Goal: Task Accomplishment & Management: Complete application form

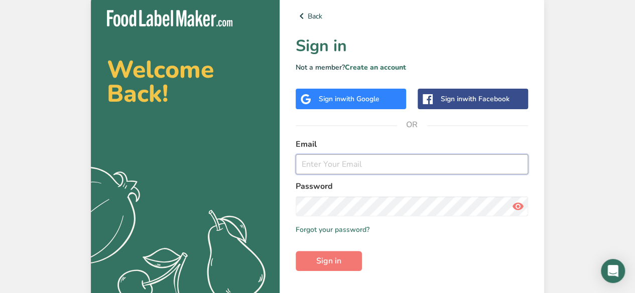
click at [305, 162] on input "email" at bounding box center [411, 165] width 232 height 20
type input "[EMAIL_ADDRESS][DOMAIN_NAME]"
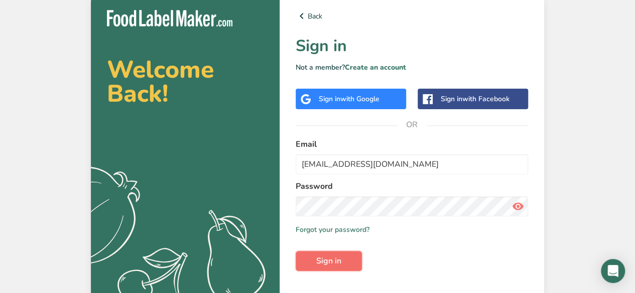
click at [334, 259] on span "Sign in" at bounding box center [328, 261] width 25 height 12
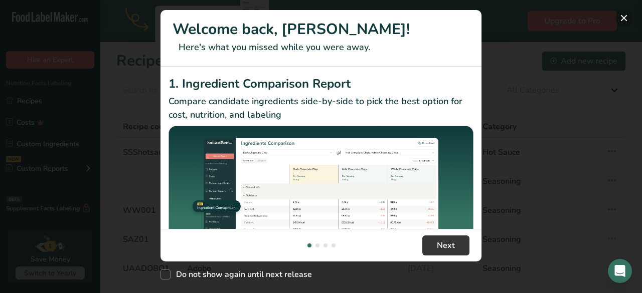
click at [624, 16] on button "New Features" at bounding box center [624, 18] width 16 height 16
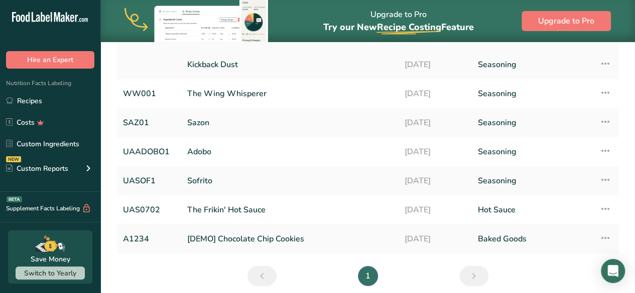
scroll to position [116, 0]
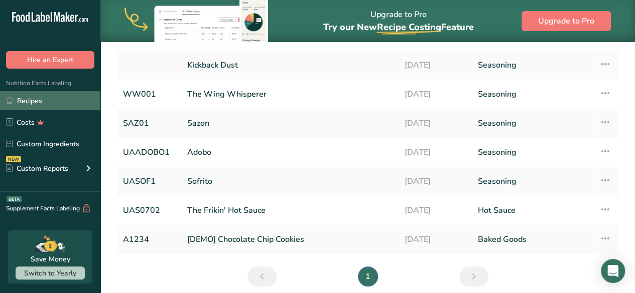
click at [42, 102] on link "Recipes" at bounding box center [50, 100] width 100 height 19
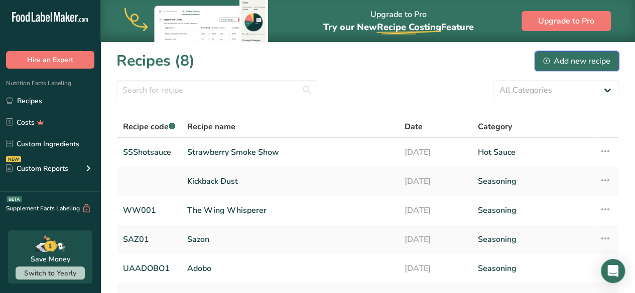
click at [546, 61] on icon at bounding box center [545, 60] width 3 height 3
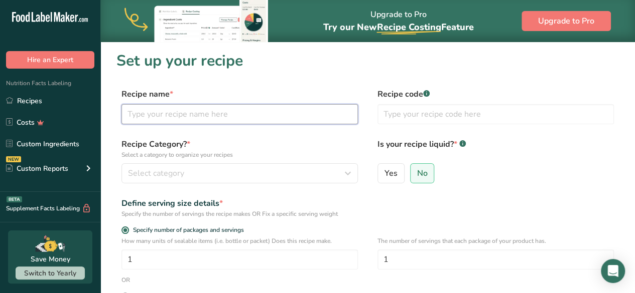
click at [246, 119] on input "text" at bounding box center [239, 114] width 236 height 20
type input "Pique"
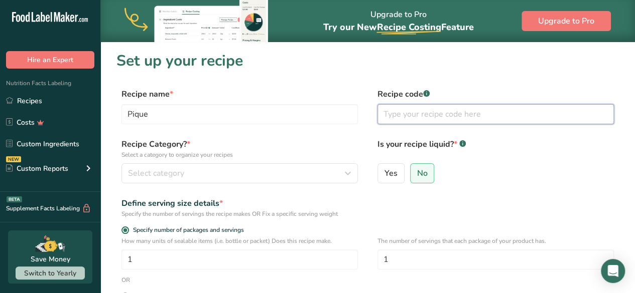
click at [396, 109] on input "text" at bounding box center [495, 114] width 236 height 20
type input "PIQ01"
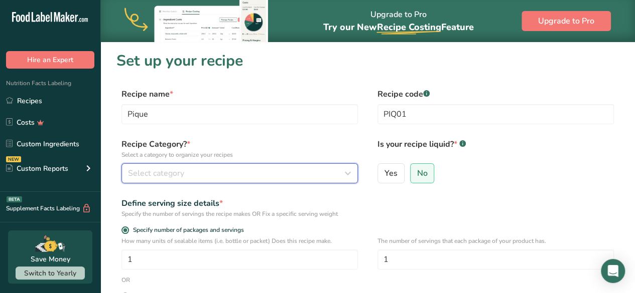
click at [344, 175] on icon "button" at bounding box center [348, 174] width 12 height 18
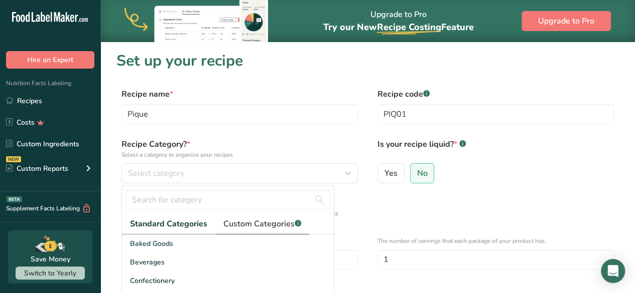
click at [239, 226] on span "Custom Categories .a-a{fill:#347362;}.b-a{fill:#fff;}" at bounding box center [262, 224] width 78 height 12
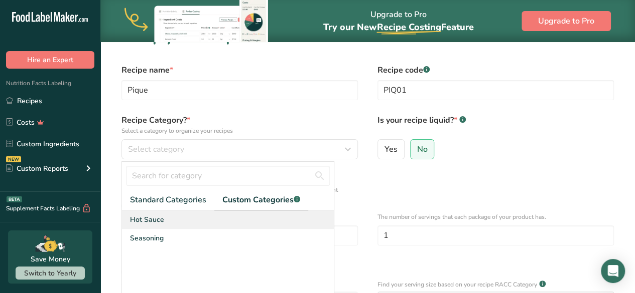
click at [144, 222] on span "Hot Sauce" at bounding box center [147, 220] width 34 height 11
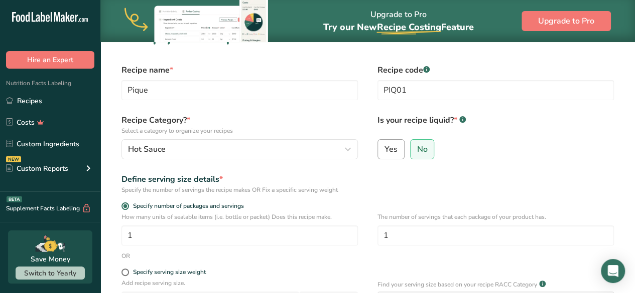
click at [391, 152] on span "Yes" at bounding box center [390, 149] width 13 height 10
click at [384, 152] on input "Yes" at bounding box center [381, 149] width 7 height 7
radio input "true"
radio input "false"
select select "22"
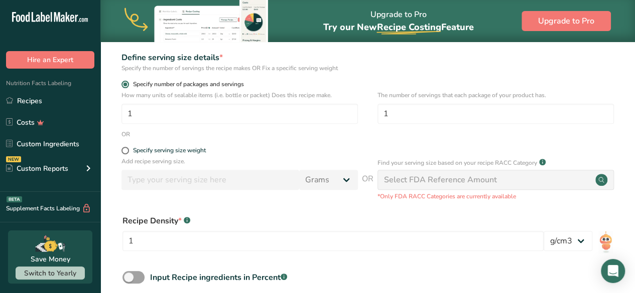
scroll to position [146, 0]
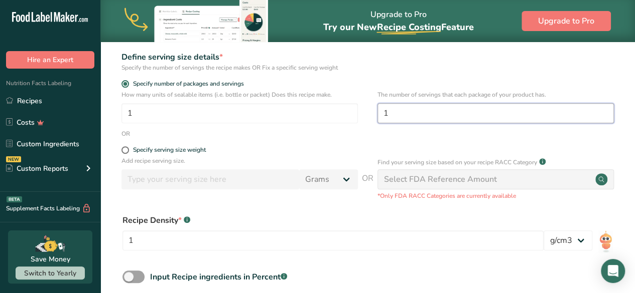
drag, startPoint x: 391, startPoint y: 115, endPoint x: 383, endPoint y: 114, distance: 8.6
click at [383, 114] on input "1" at bounding box center [495, 113] width 236 height 20
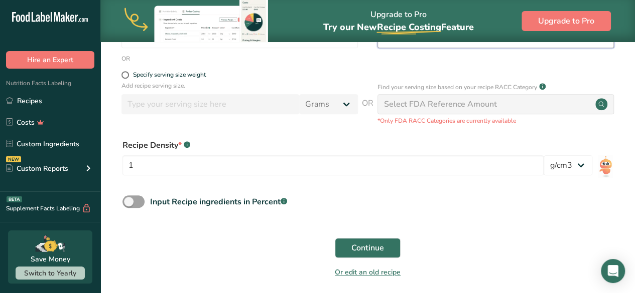
scroll to position [225, 0]
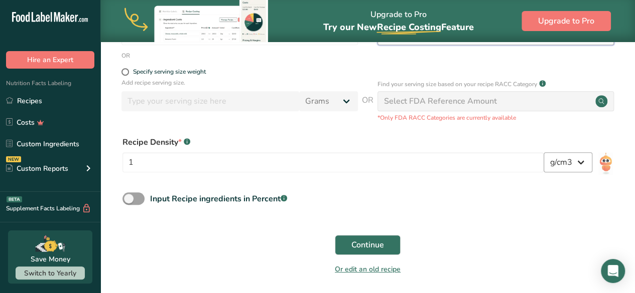
type input "51"
click at [580, 164] on select "lb/ft3 g/cm3" at bounding box center [567, 163] width 49 height 20
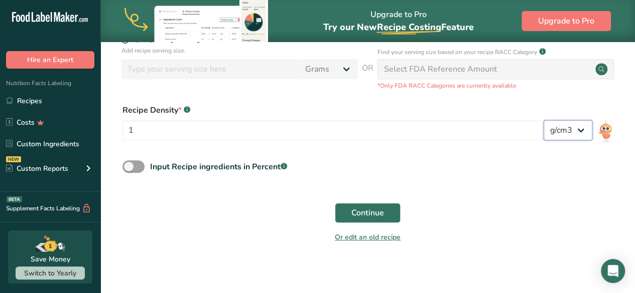
scroll to position [260, 0]
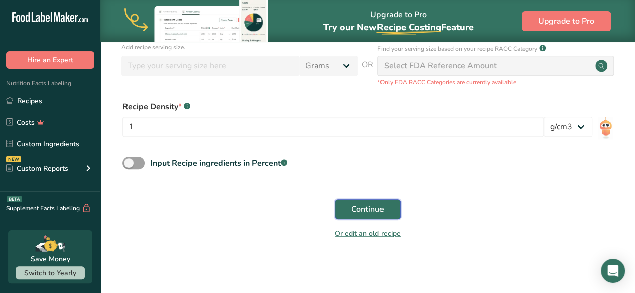
click at [371, 204] on span "Continue" at bounding box center [367, 210] width 33 height 12
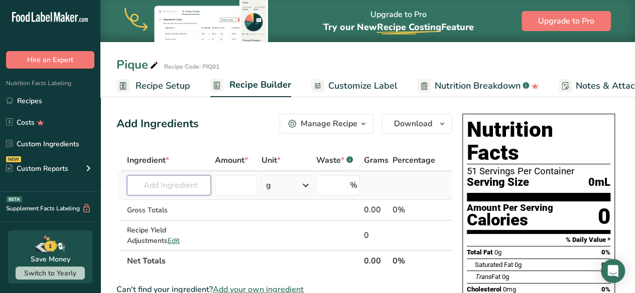
click at [166, 185] on input "text" at bounding box center [169, 186] width 84 height 20
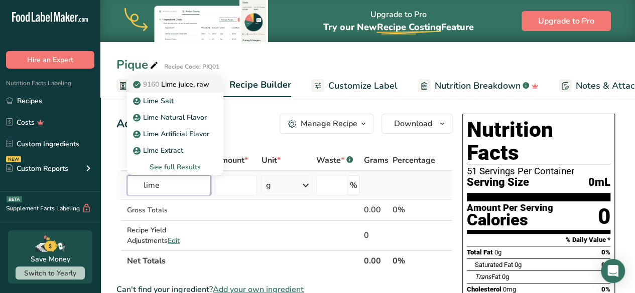
type input "lime"
click at [184, 85] on p "9160 Lime juice, raw" at bounding box center [172, 84] width 74 height 11
type input "Lime juice, raw"
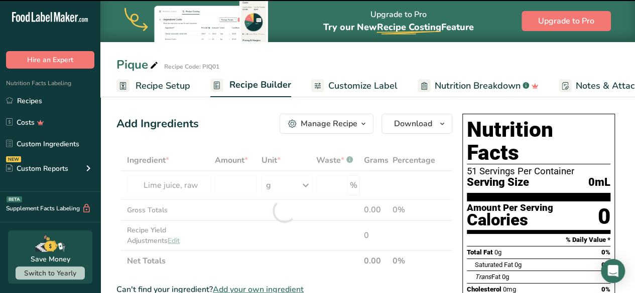
type input "0"
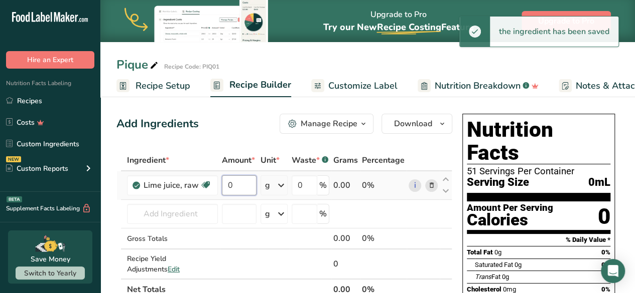
click at [237, 183] on input "0" at bounding box center [239, 186] width 35 height 20
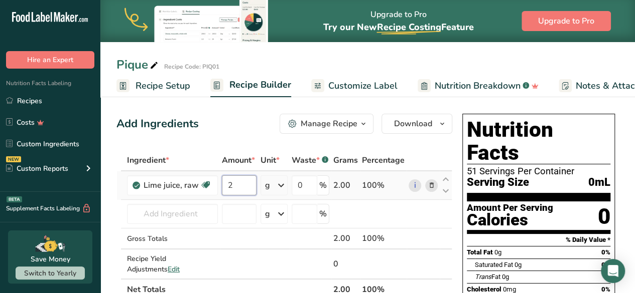
type input "2"
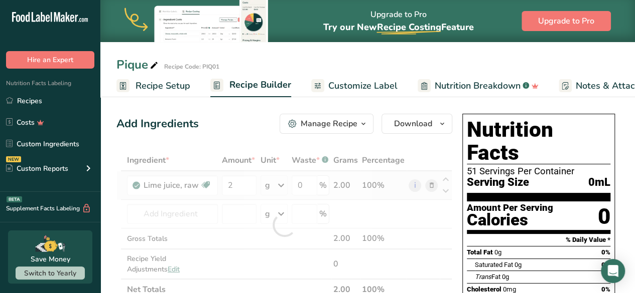
click at [279, 185] on div "Ingredient * Amount * Unit * Waste * .a-a{fill:#347362;}.b-a{fill:#fff;} Grams …" at bounding box center [284, 225] width 336 height 151
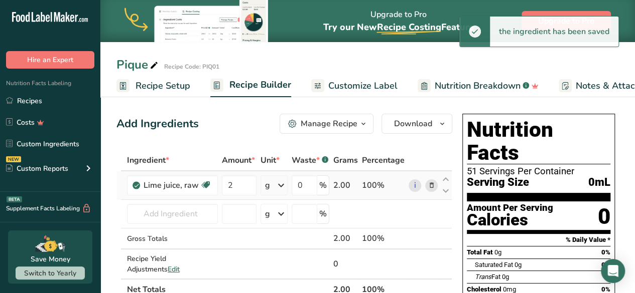
click at [285, 185] on icon at bounding box center [281, 186] width 12 height 18
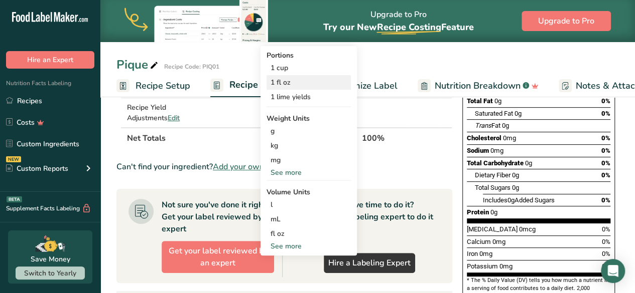
scroll to position [163, 0]
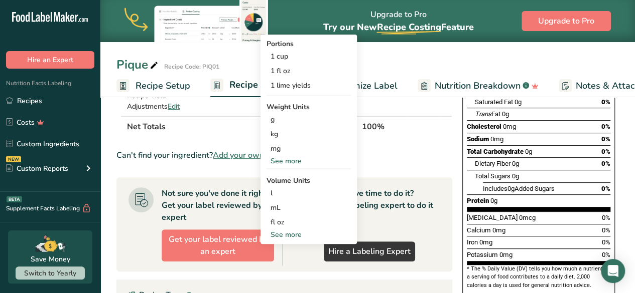
click at [290, 231] on div "See more" at bounding box center [308, 235] width 84 height 11
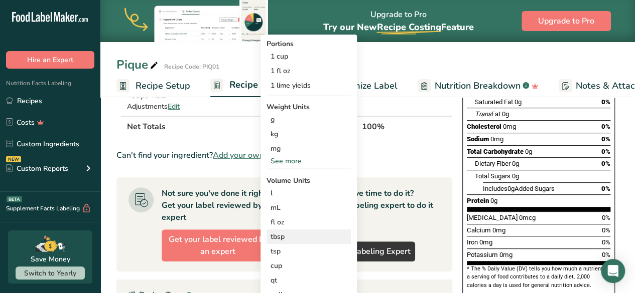
click at [277, 238] on div "tbsp" at bounding box center [308, 237] width 76 height 11
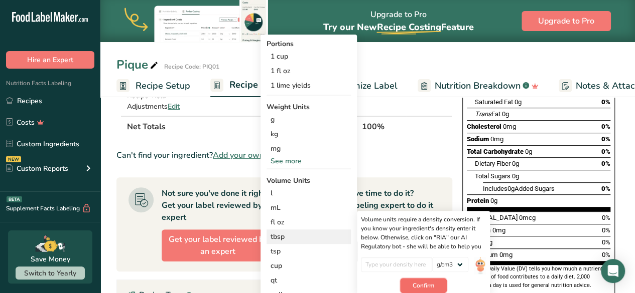
click at [416, 283] on span "Confirm" at bounding box center [423, 285] width 22 height 9
click at [385, 262] on input "number" at bounding box center [397, 264] width 72 height 15
click at [278, 238] on div "tbsp" at bounding box center [308, 237] width 76 height 11
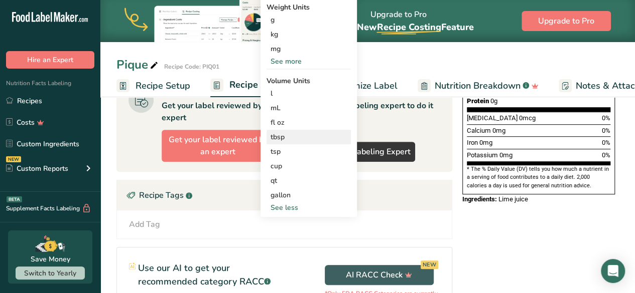
scroll to position [264, 0]
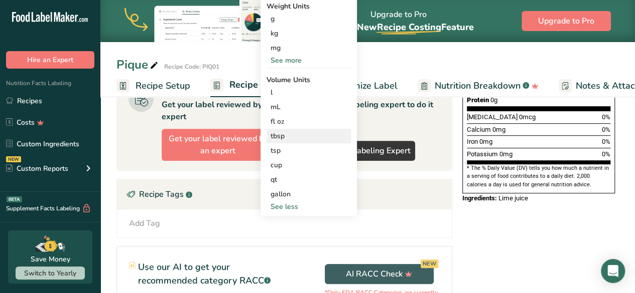
click at [281, 133] on div "tbsp" at bounding box center [308, 136] width 76 height 11
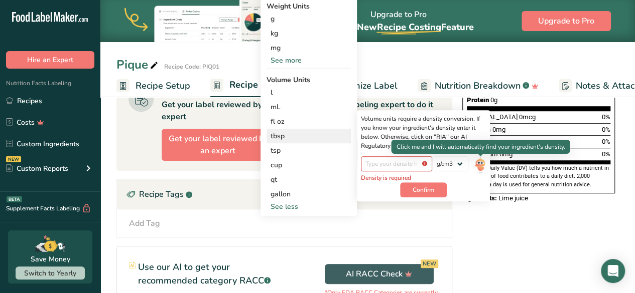
click at [478, 164] on img at bounding box center [479, 166] width 11 height 18
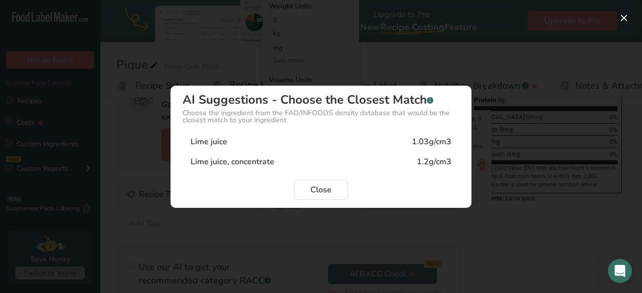
click at [288, 156] on div "Lime juice, concentrate 1.2g/cm3" at bounding box center [321, 162] width 277 height 20
type input "1.2"
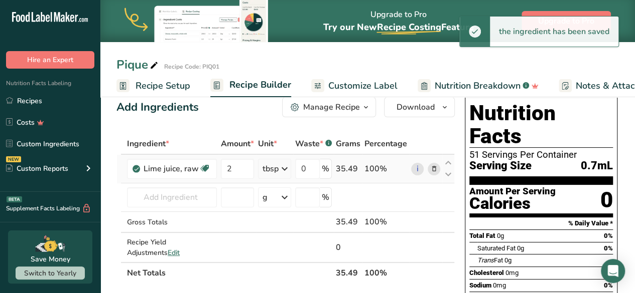
scroll to position [16, 0]
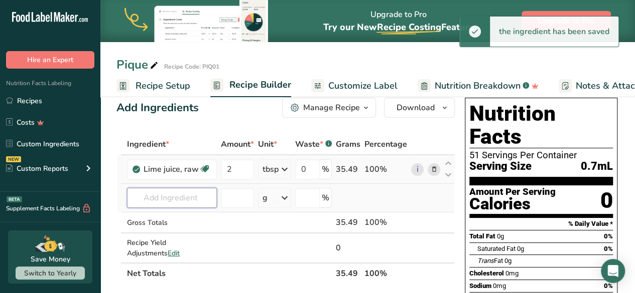
click at [145, 205] on input "text" at bounding box center [172, 198] width 90 height 20
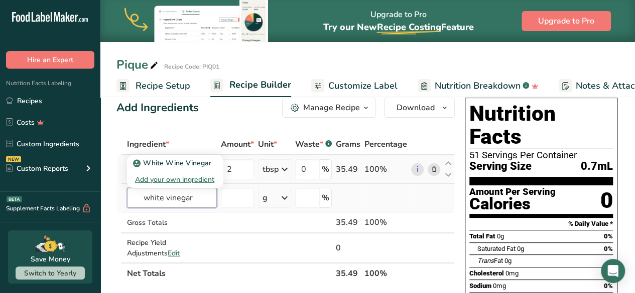
drag, startPoint x: 167, startPoint y: 197, endPoint x: 138, endPoint y: 198, distance: 28.6
click at [138, 198] on input "white vinegar" at bounding box center [172, 198] width 90 height 20
type input "distilled vinegar"
click at [193, 165] on p "2053 Vinegar, distilled" at bounding box center [175, 163] width 80 height 11
type input "Vinegar, distilled"
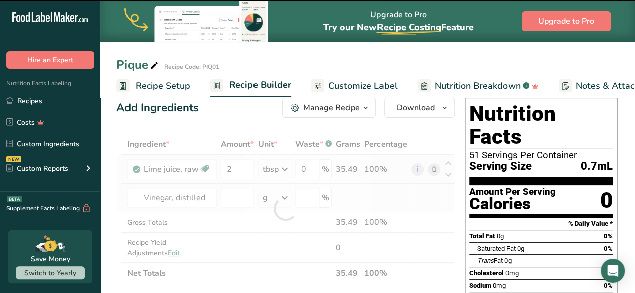
type input "0"
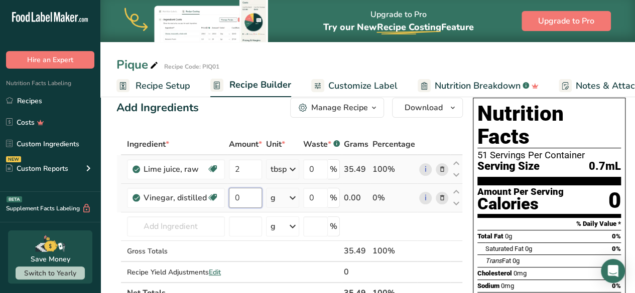
click at [243, 197] on input "0" at bounding box center [245, 198] width 33 height 20
type input "8"
click at [293, 197] on div "Ingredient * Amount * Unit * Waste * .a-a{fill:#347362;}.b-a{fill:#fff;} Grams …" at bounding box center [289, 219] width 346 height 170
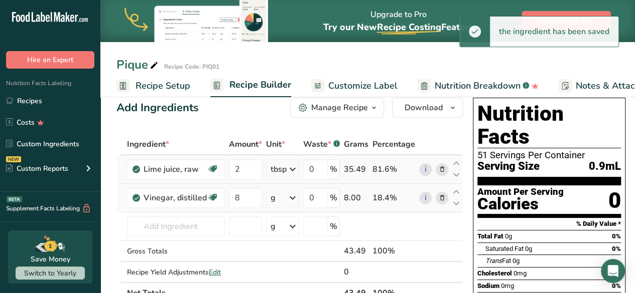
click at [294, 197] on icon at bounding box center [292, 198] width 12 height 18
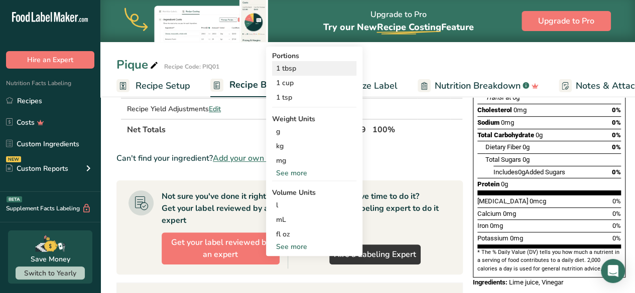
scroll to position [183, 0]
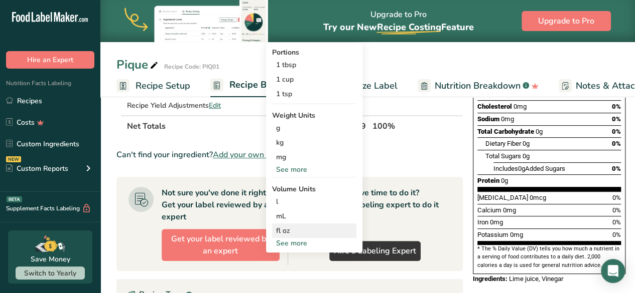
click at [283, 233] on div "fl oz" at bounding box center [314, 231] width 76 height 11
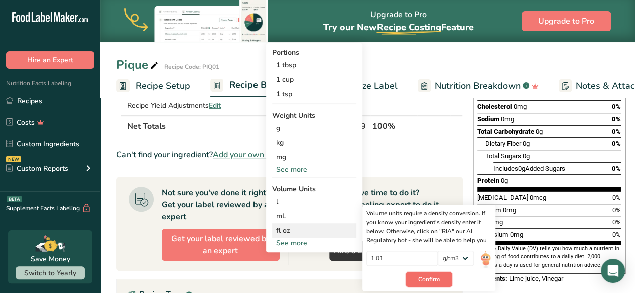
click at [421, 277] on span "Confirm" at bounding box center [429, 279] width 22 height 9
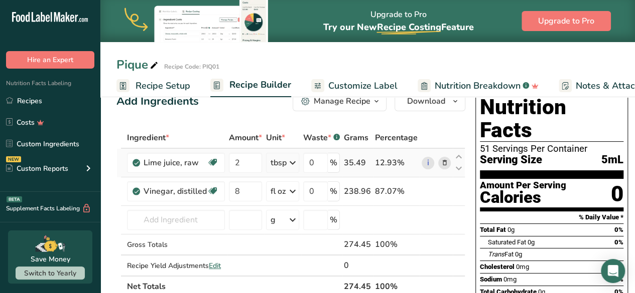
scroll to position [22, 0]
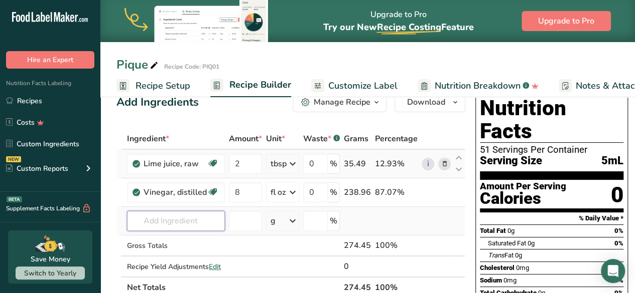
click at [158, 229] on input "text" at bounding box center [176, 221] width 98 height 20
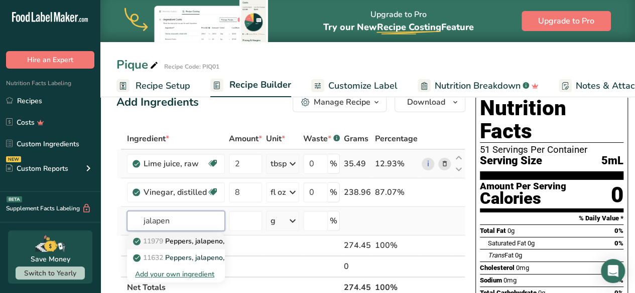
type input "jalapen"
click at [194, 242] on p "11979 [PERSON_NAME], jalapeno, raw" at bounding box center [187, 241] width 104 height 11
type input "Peppers, jalapeno, raw"
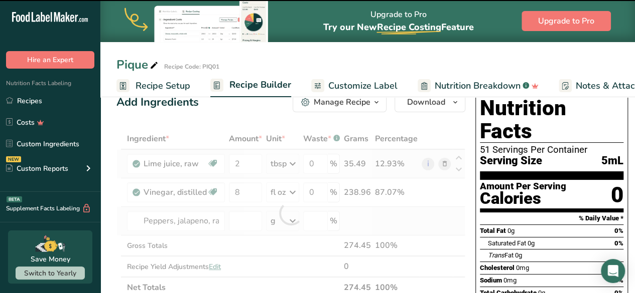
type input "0"
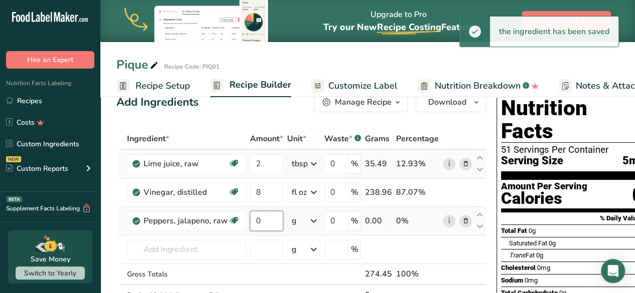
click at [258, 219] on input "0" at bounding box center [266, 221] width 33 height 20
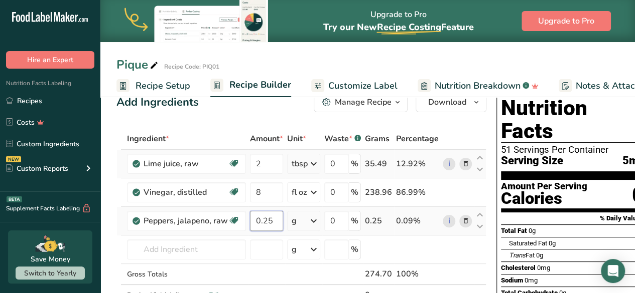
type input "0.25"
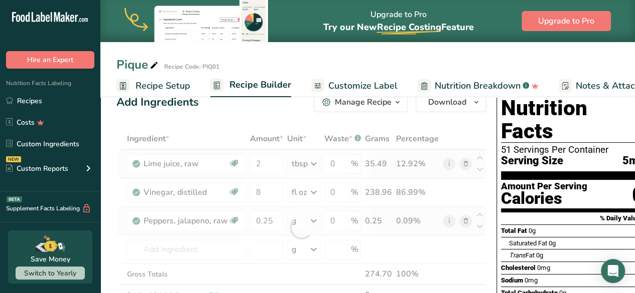
click at [312, 221] on div "Ingredient * Amount * Unit * Waste * .a-a{fill:#347362;}.b-a{fill:#fff;} Grams …" at bounding box center [301, 227] width 370 height 199
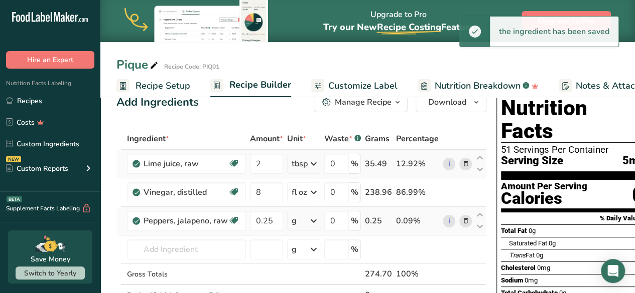
click at [312, 221] on icon at bounding box center [314, 221] width 12 height 18
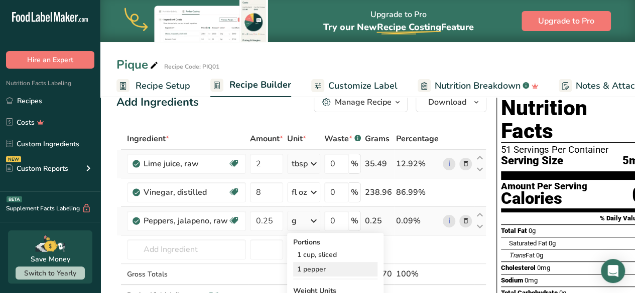
click at [313, 266] on div "1 pepper" at bounding box center [335, 269] width 84 height 15
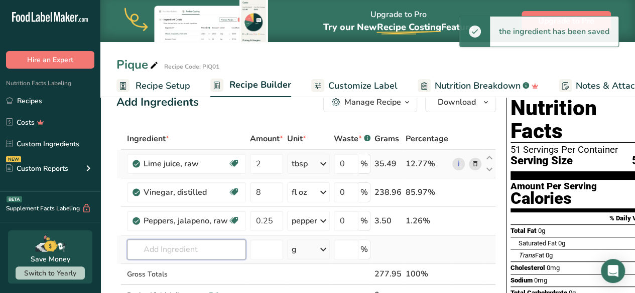
click at [207, 255] on input "text" at bounding box center [186, 250] width 119 height 20
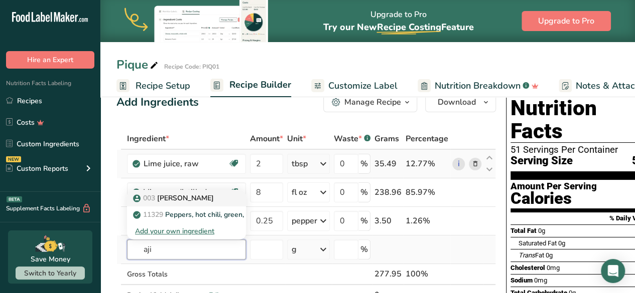
type input "aji"
click at [190, 195] on p "003 Aji Amarillo" at bounding box center [174, 198] width 79 height 11
type input "[PERSON_NAME]"
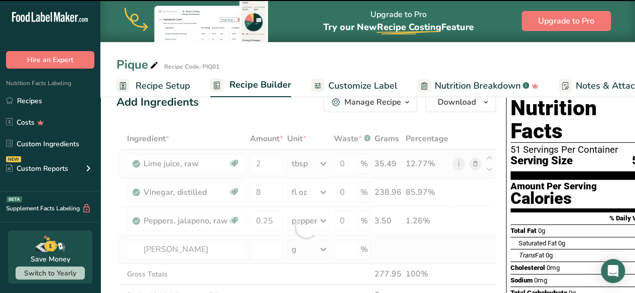
type input "0"
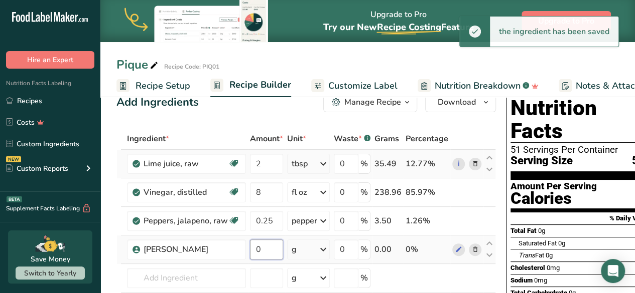
click at [260, 248] on input "0" at bounding box center [266, 250] width 33 height 20
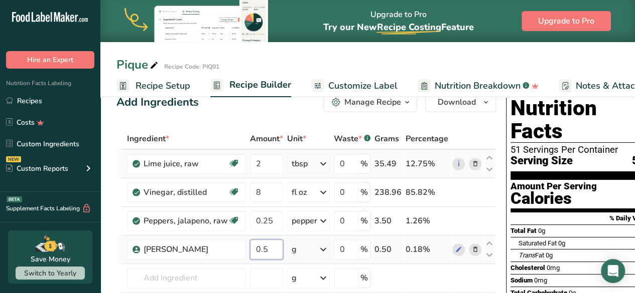
type input "0.5"
click at [323, 247] on div "Ingredient * Amount * Unit * Waste * .a-a{fill:#347362;}.b-a{fill:#fff;} Grams …" at bounding box center [305, 241] width 379 height 227
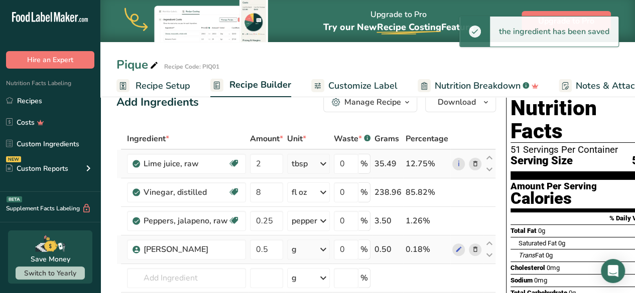
click at [323, 247] on icon at bounding box center [323, 250] width 12 height 18
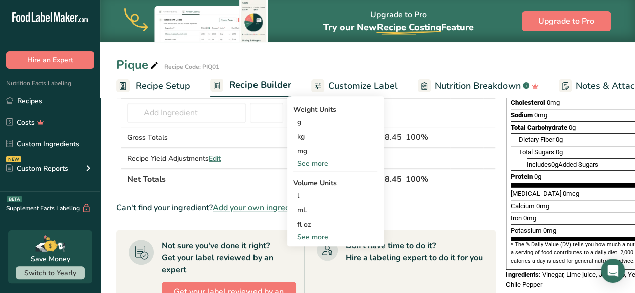
scroll to position [199, 0]
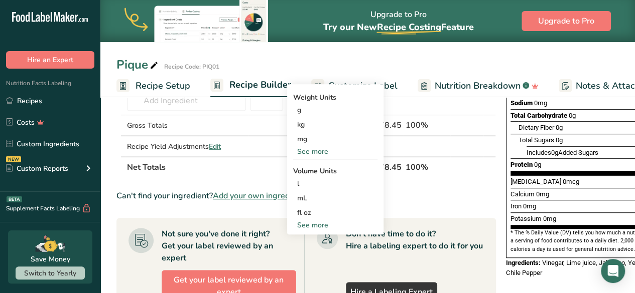
click at [319, 151] on div "See more" at bounding box center [335, 151] width 84 height 11
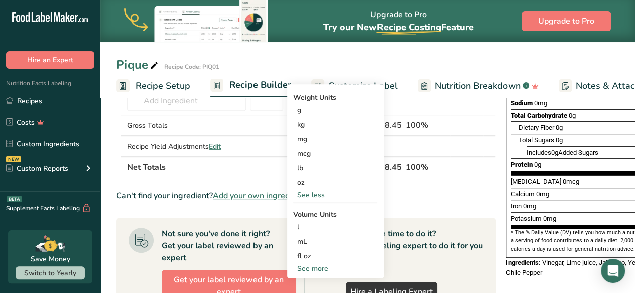
click at [302, 264] on div "See more" at bounding box center [335, 269] width 84 height 11
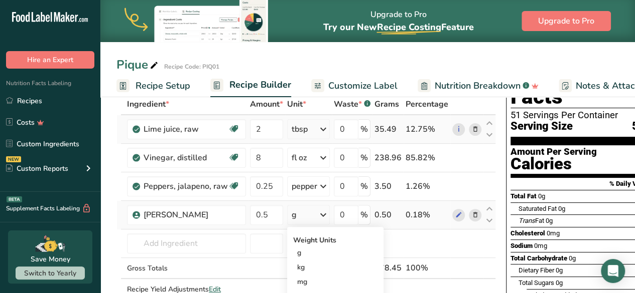
scroll to position [51, 0]
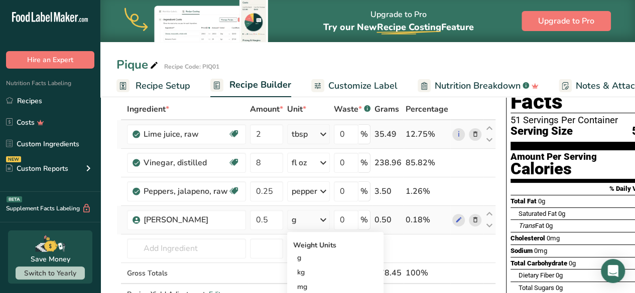
click at [323, 218] on icon at bounding box center [323, 220] width 12 height 18
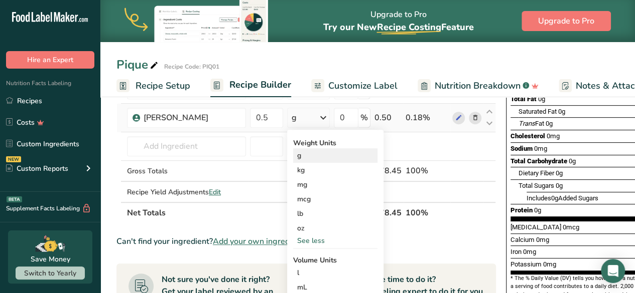
scroll to position [153, 0]
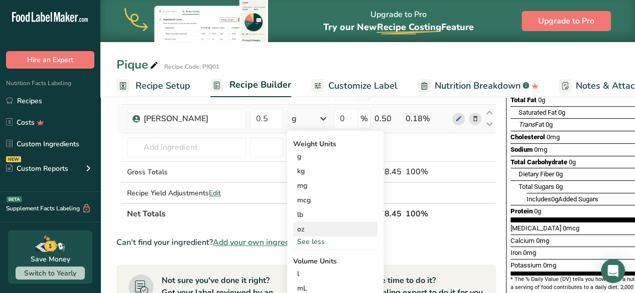
click at [300, 230] on div "oz" at bounding box center [335, 229] width 84 height 15
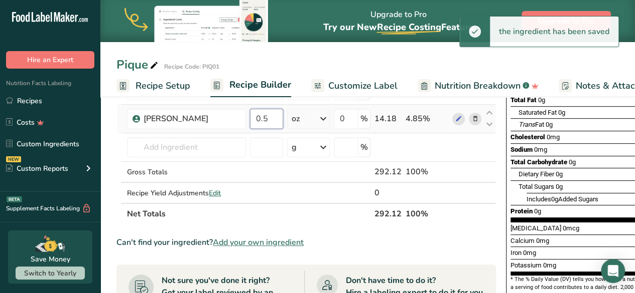
click at [261, 121] on input "0.5" at bounding box center [266, 119] width 33 height 20
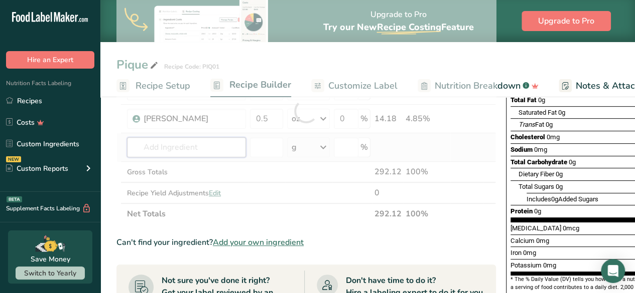
click at [212, 154] on div "Ingredient * Amount * Unit * Waste * .a-a{fill:#347362;}.b-a{fill:#fff;} Grams …" at bounding box center [305, 110] width 379 height 227
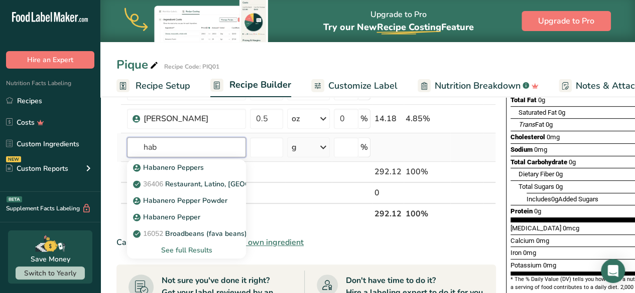
click at [212, 154] on input "hab" at bounding box center [186, 147] width 119 height 20
type input "hab"
click at [191, 163] on p "Habanero Peppers" at bounding box center [169, 168] width 69 height 11
type input "Habanero Peppers"
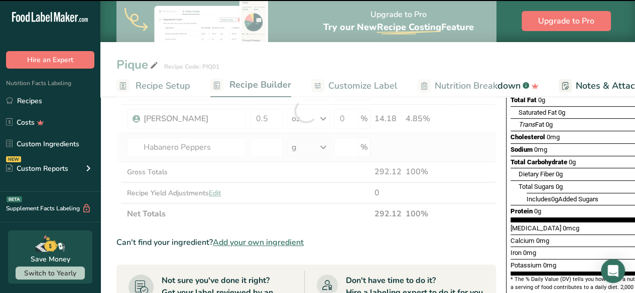
type input "0"
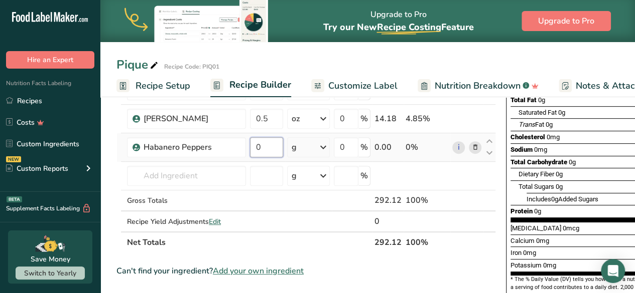
click at [262, 149] on input "0" at bounding box center [266, 147] width 33 height 20
type input "2"
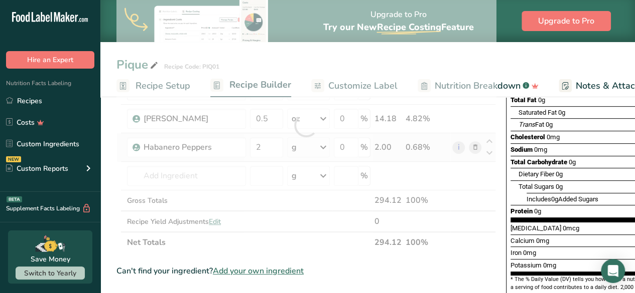
click at [326, 144] on div "Ingredient * Amount * Unit * Waste * .a-a{fill:#347362;}.b-a{fill:#fff;} Grams …" at bounding box center [305, 125] width 379 height 256
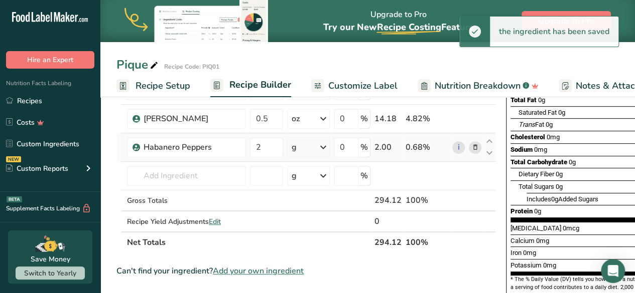
click at [319, 150] on icon at bounding box center [323, 147] width 12 height 18
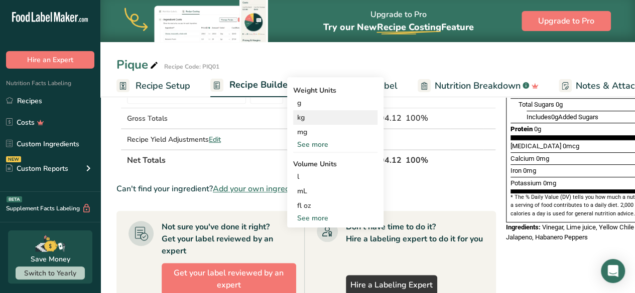
scroll to position [234, 0]
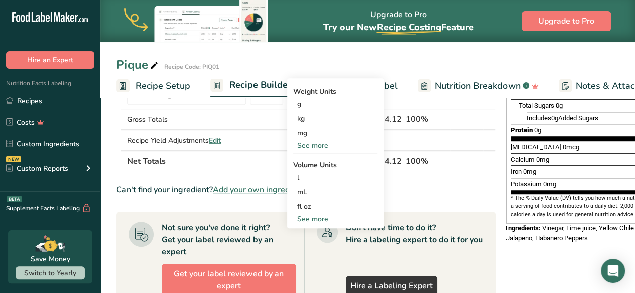
click at [313, 218] on div "See more" at bounding box center [335, 219] width 84 height 11
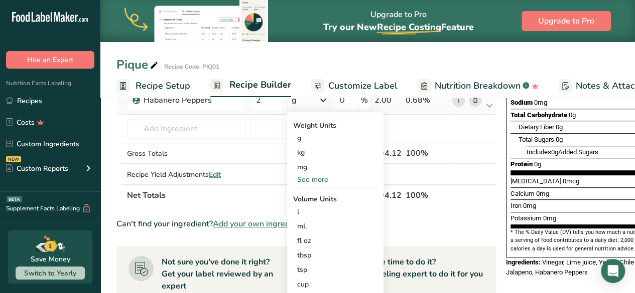
scroll to position [161, 0]
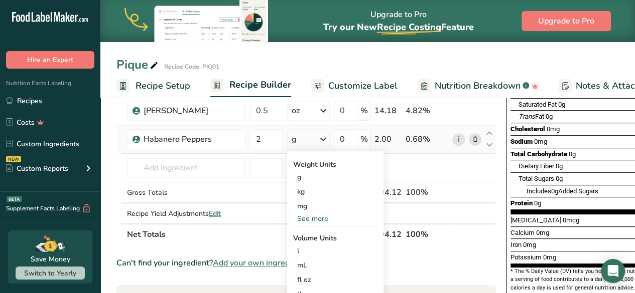
click at [313, 218] on div "See more" at bounding box center [335, 219] width 84 height 11
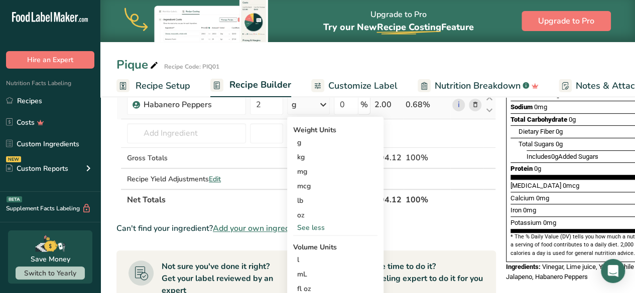
scroll to position [196, 0]
click at [313, 218] on div "oz" at bounding box center [335, 215] width 84 height 15
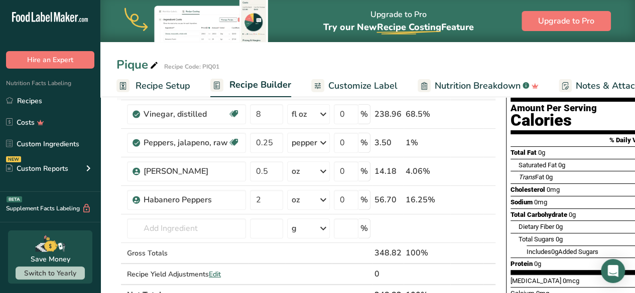
scroll to position [99, 0]
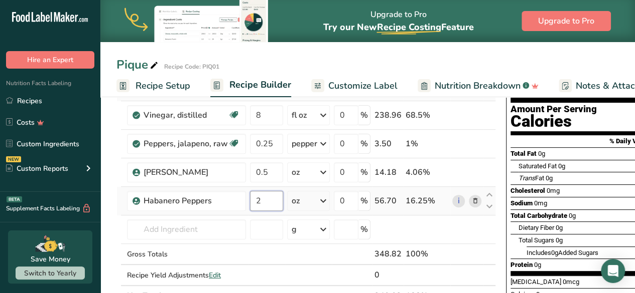
click at [260, 200] on input "2" at bounding box center [266, 201] width 33 height 20
type input "1"
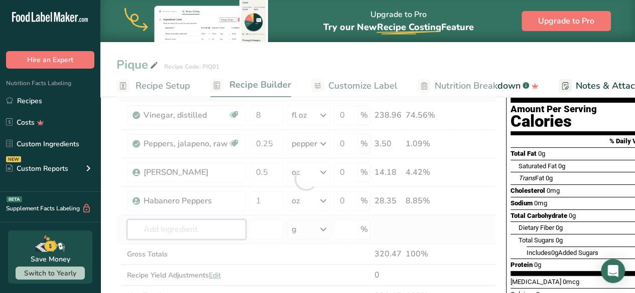
click at [203, 231] on div "Ingredient * Amount * Unit * Waste * .a-a{fill:#347362;}.b-a{fill:#fff;} Grams …" at bounding box center [305, 179] width 379 height 256
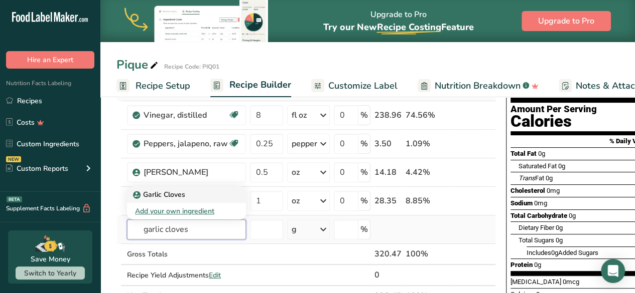
type input "garlic cloves"
click at [168, 197] on p "Garlic Cloves" at bounding box center [160, 195] width 50 height 11
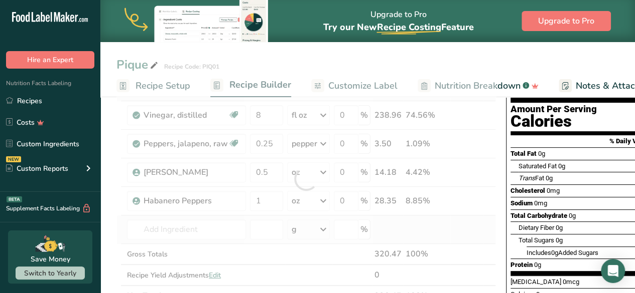
type input "Garlic Cloves"
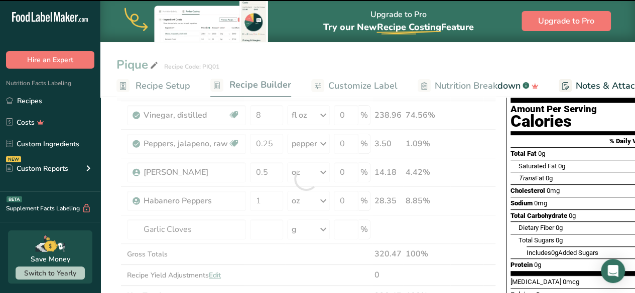
type input "0"
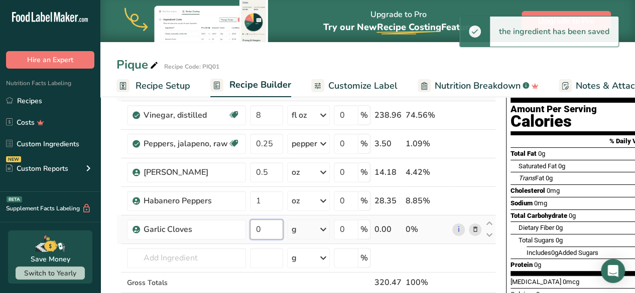
click at [260, 230] on input "0" at bounding box center [266, 230] width 33 height 20
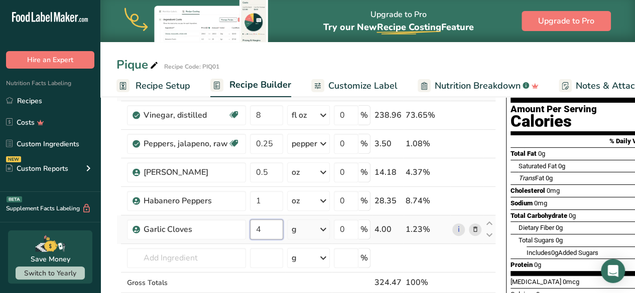
type input "4"
click at [321, 229] on div "Ingredient * Amount * Unit * Waste * .a-a{fill:#347362;}.b-a{fill:#fff;} Grams …" at bounding box center [305, 193] width 379 height 284
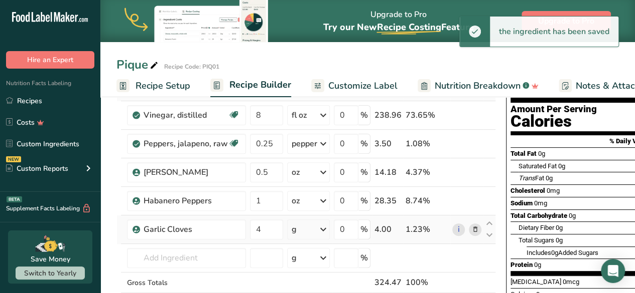
click at [321, 227] on icon at bounding box center [323, 230] width 12 height 18
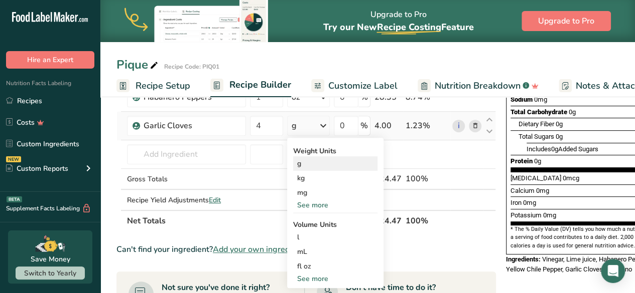
scroll to position [215, 0]
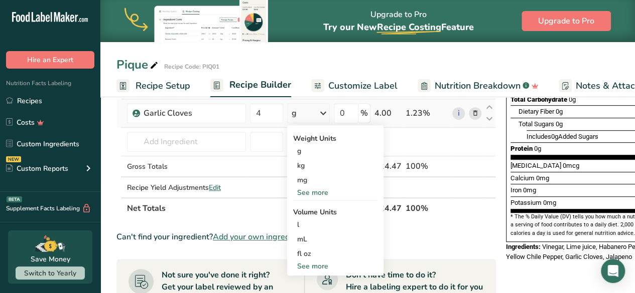
click at [313, 191] on div "See more" at bounding box center [335, 193] width 84 height 11
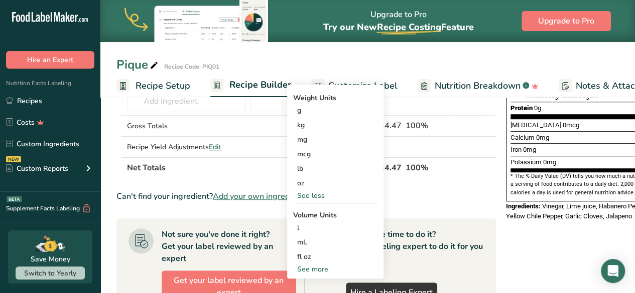
scroll to position [266, 0]
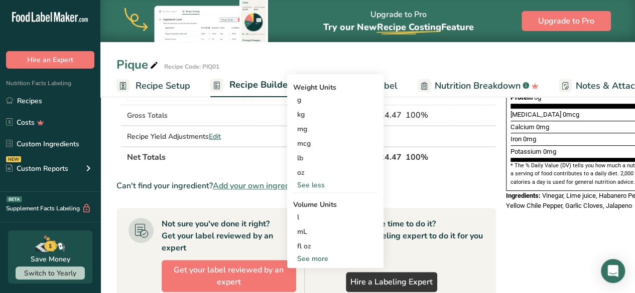
click at [319, 256] on div "See more" at bounding box center [335, 259] width 84 height 11
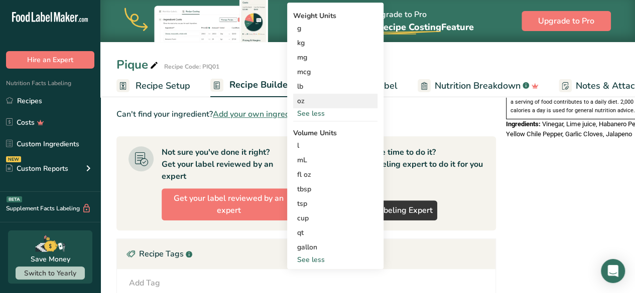
scroll to position [339, 0]
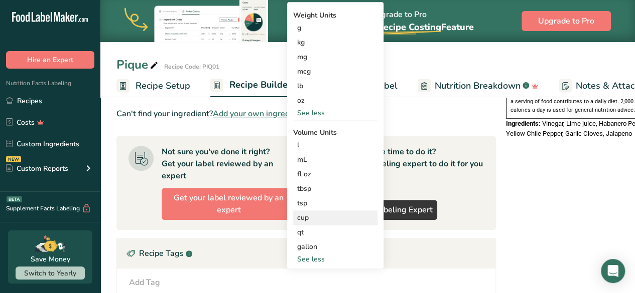
click at [310, 213] on div "cup" at bounding box center [335, 218] width 76 height 11
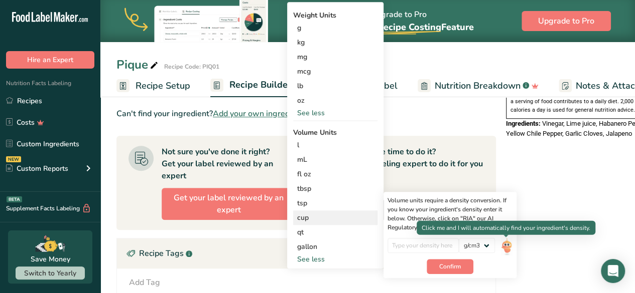
click at [505, 246] on img at bounding box center [506, 247] width 11 height 18
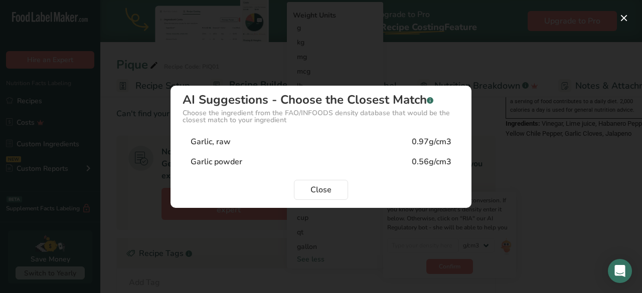
click at [234, 139] on div "Garlic, raw 0.97g/cm3" at bounding box center [321, 142] width 277 height 20
type input "0.97"
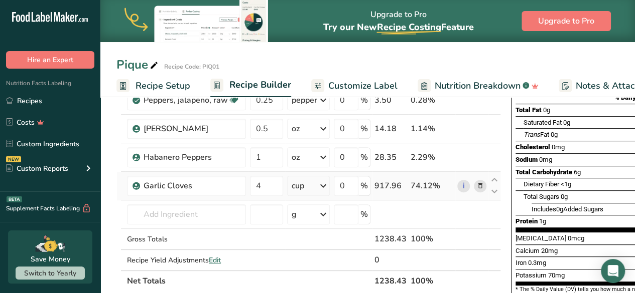
scroll to position [139, 0]
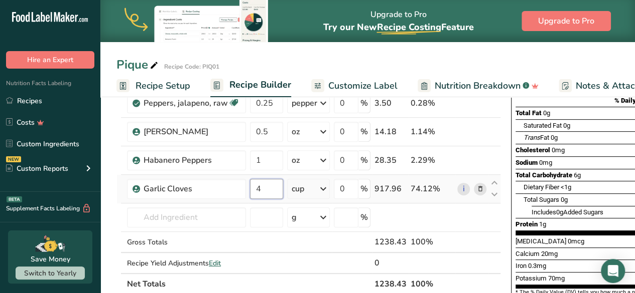
click at [261, 189] on input "4" at bounding box center [266, 189] width 33 height 20
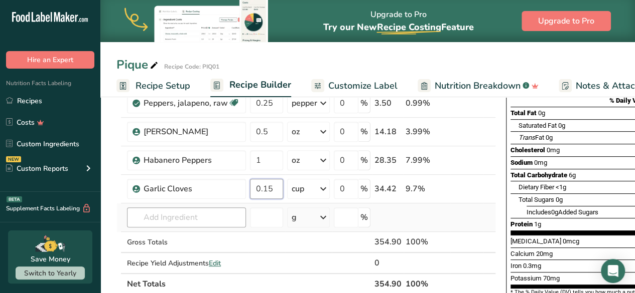
type input "0.15"
click at [219, 218] on div "Ingredient * Amount * Unit * Waste * .a-a{fill:#347362;}.b-a{fill:#fff;} Grams …" at bounding box center [305, 153] width 379 height 284
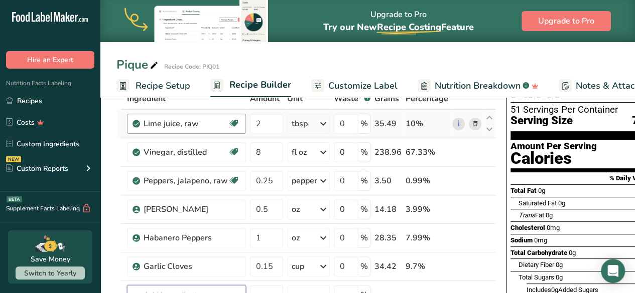
scroll to position [0, 0]
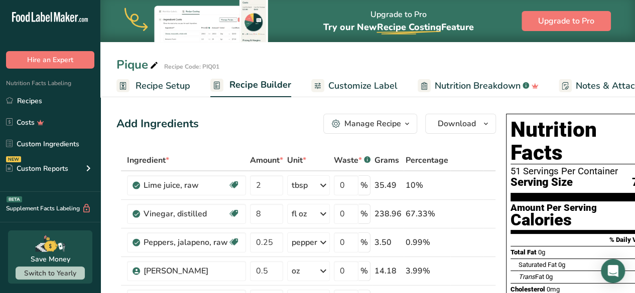
click at [172, 85] on span "Recipe Setup" at bounding box center [162, 86] width 55 height 14
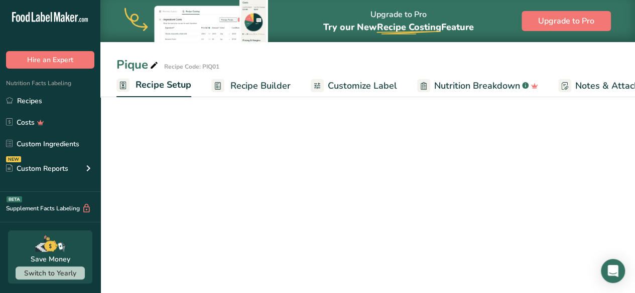
scroll to position [0, 4]
select select "22"
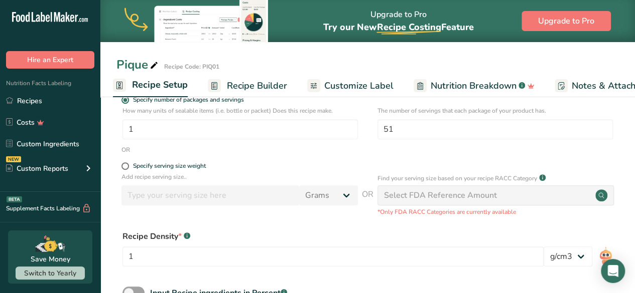
scroll to position [158, 0]
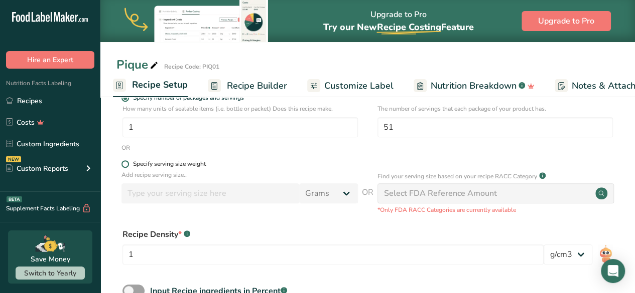
click at [123, 164] on span at bounding box center [125, 165] width 8 height 8
click at [123, 164] on input "Specify serving size weight" at bounding box center [124, 164] width 7 height 7
radio input "true"
radio input "false"
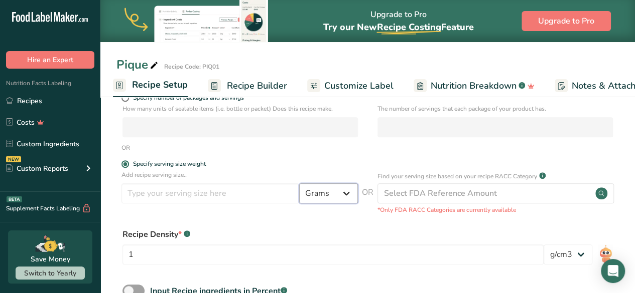
click at [345, 196] on select "Grams kg mg mcg lb oz l mL fl oz tbsp tsp cup qt gallon" at bounding box center [328, 194] width 59 height 20
select select "20"
click at [299, 184] on select "Grams kg mg mcg lb oz l mL fl oz tbsp tsp cup qt gallon" at bounding box center [328, 194] width 59 height 20
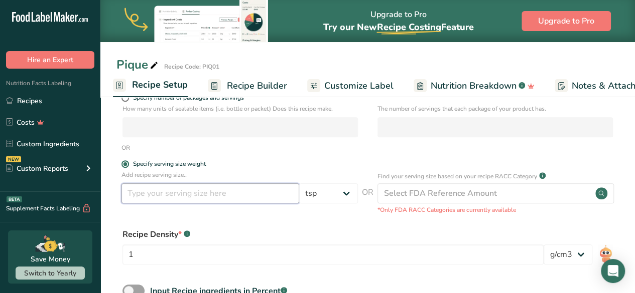
click at [152, 198] on input "number" at bounding box center [210, 194] width 178 height 20
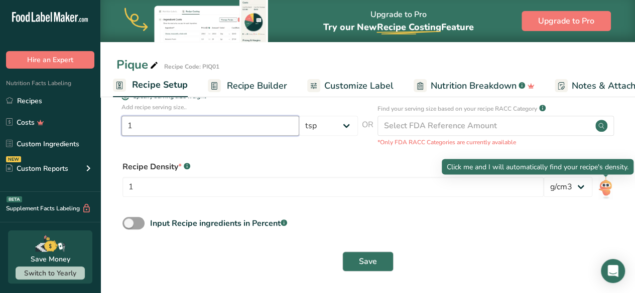
type input "1"
click at [605, 185] on img at bounding box center [605, 188] width 15 height 23
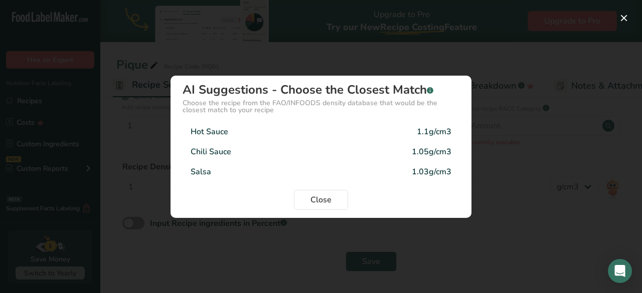
click at [240, 132] on div "Hot Sauce 1.1g/cm3" at bounding box center [321, 132] width 277 height 20
type input "1.1"
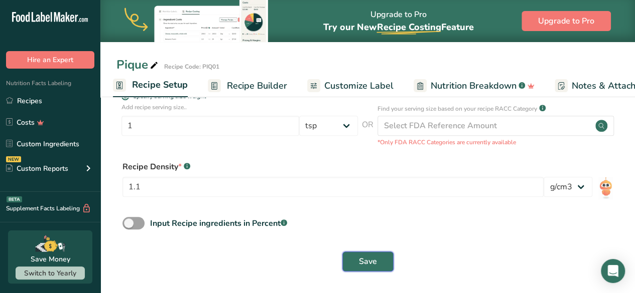
click at [364, 262] on span "Save" at bounding box center [368, 262] width 18 height 12
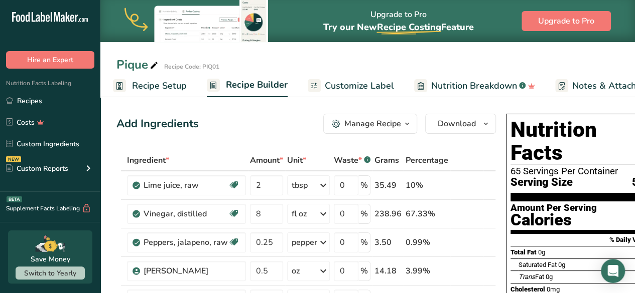
click at [150, 85] on span "Recipe Setup" at bounding box center [159, 86] width 55 height 14
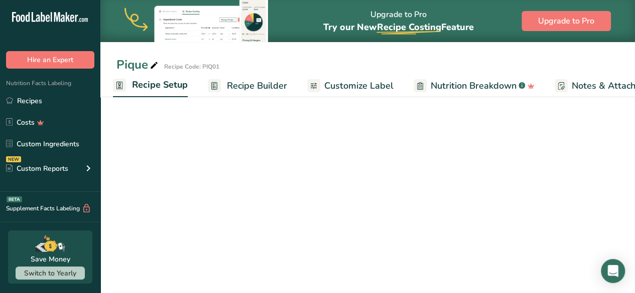
select select "20"
select select "22"
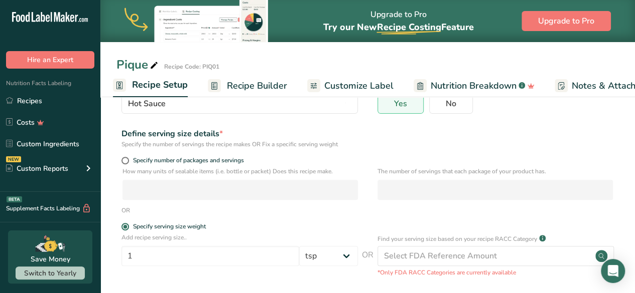
scroll to position [94, 0]
click at [127, 162] on span at bounding box center [125, 162] width 8 height 8
click at [127, 162] on input "Specify number of packages and servings" at bounding box center [124, 162] width 7 height 7
radio input "true"
radio input "false"
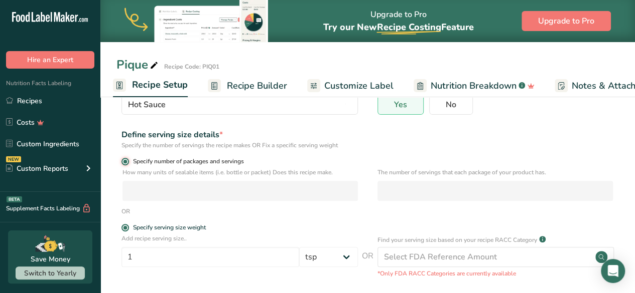
select select "0"
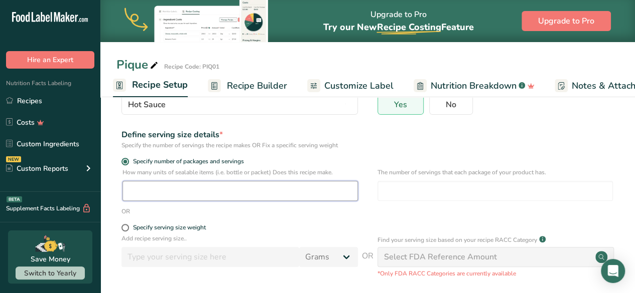
click at [153, 191] on input "number" at bounding box center [239, 191] width 235 height 20
type input "1"
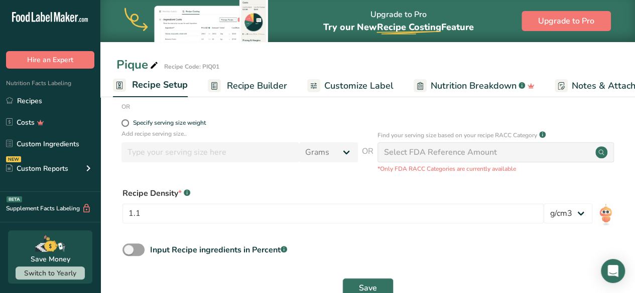
scroll to position [226, 0]
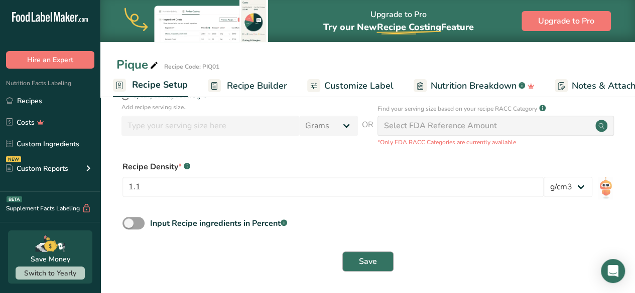
type input "51"
click at [353, 259] on button "Save" at bounding box center [367, 262] width 51 height 20
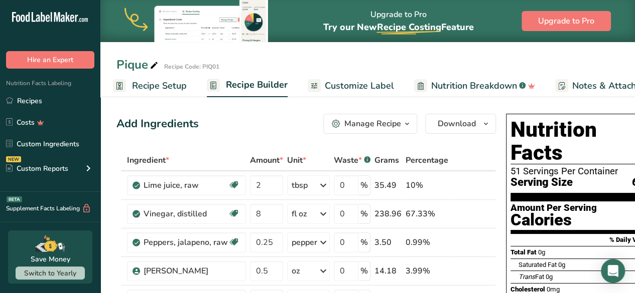
scroll to position [0, 24]
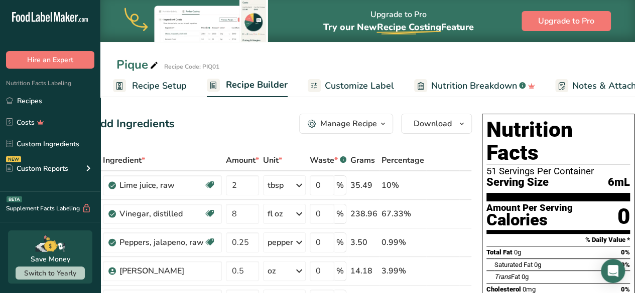
click at [612, 177] on span "6mL" at bounding box center [619, 183] width 22 height 13
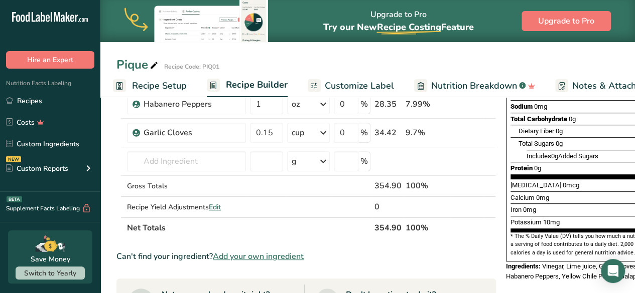
scroll to position [195, 0]
click at [218, 206] on span "Edit" at bounding box center [215, 208] width 12 height 10
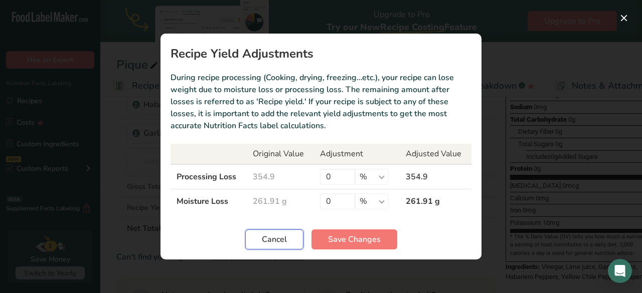
click at [271, 241] on span "Cancel" at bounding box center [274, 240] width 25 height 12
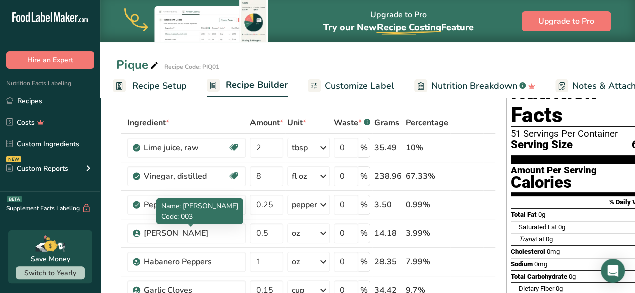
scroll to position [0, 0]
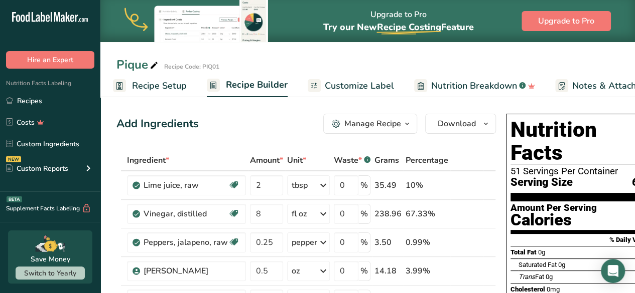
click at [407, 124] on icon "button" at bounding box center [407, 124] width 8 height 13
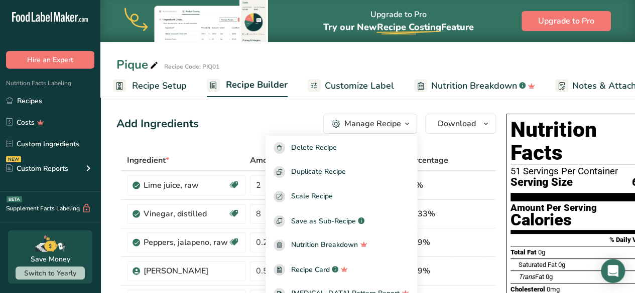
click at [227, 128] on div "Add Ingredients Manage Recipe Delete Recipe Duplicate Recipe Scale Recipe Save …" at bounding box center [305, 124] width 379 height 20
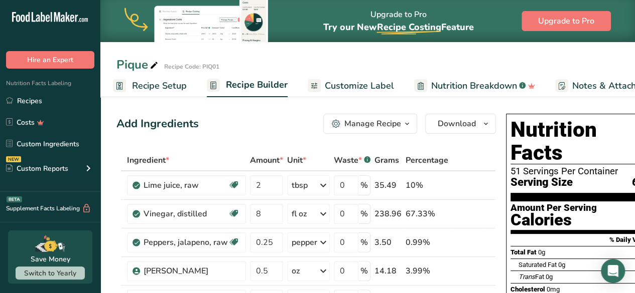
scroll to position [0, 24]
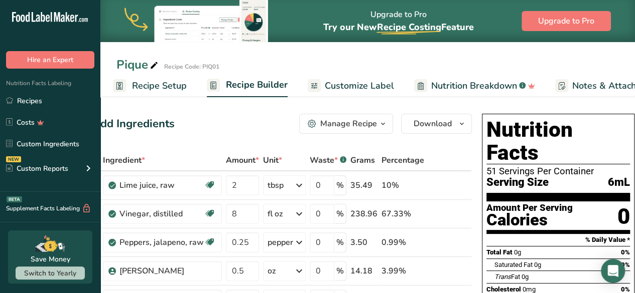
click at [622, 177] on span "6mL" at bounding box center [619, 183] width 22 height 13
click at [154, 67] on icon at bounding box center [154, 66] width 9 height 14
click at [155, 83] on span "Recipe Setup" at bounding box center [162, 86] width 55 height 14
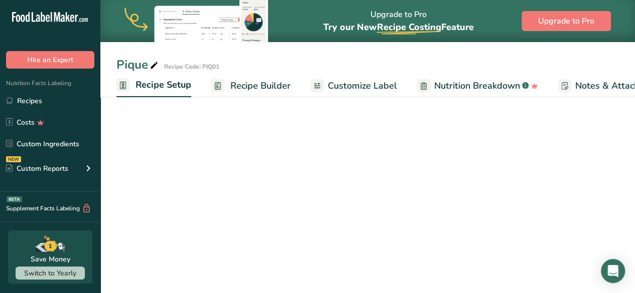
scroll to position [0, 4]
select select "22"
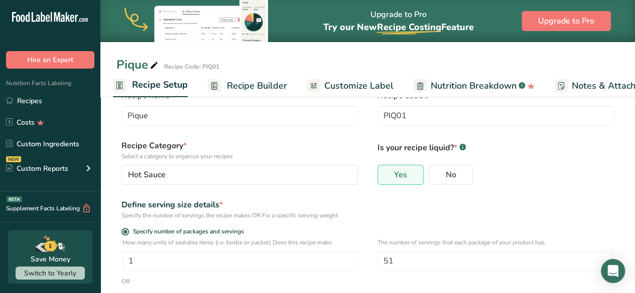
scroll to position [0, 0]
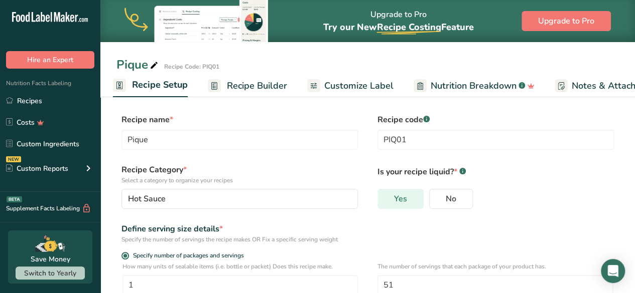
click at [394, 200] on span "Yes" at bounding box center [400, 199] width 13 height 10
click at [384, 200] on input "Yes" at bounding box center [381, 199] width 7 height 7
click at [263, 83] on span "Recipe Builder" at bounding box center [257, 86] width 60 height 14
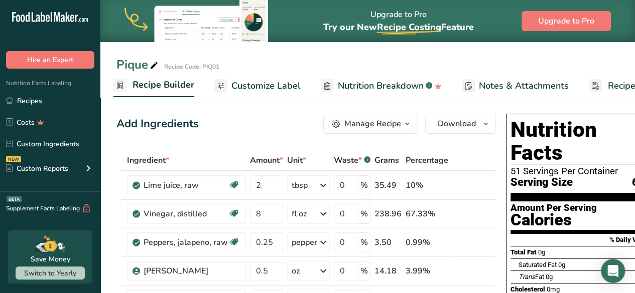
click at [255, 85] on span "Customize Label" at bounding box center [265, 86] width 69 height 14
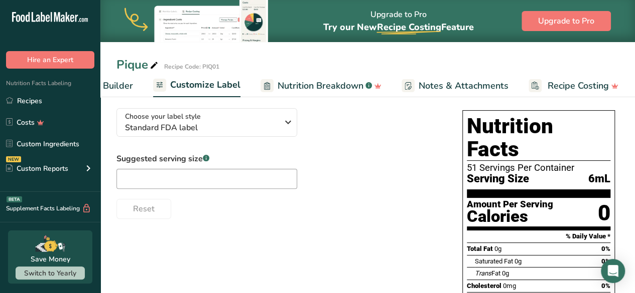
scroll to position [67, 0]
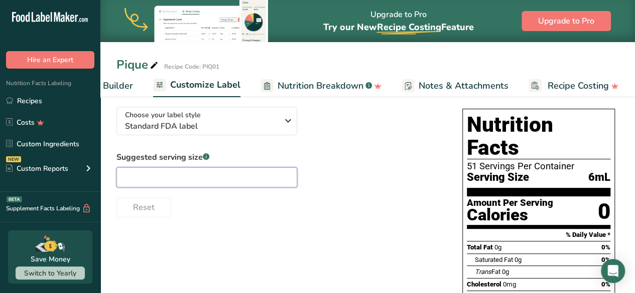
click at [207, 181] on input "text" at bounding box center [206, 178] width 181 height 20
type input "1 tsp"
click at [332, 203] on div "Reset" at bounding box center [279, 206] width 326 height 24
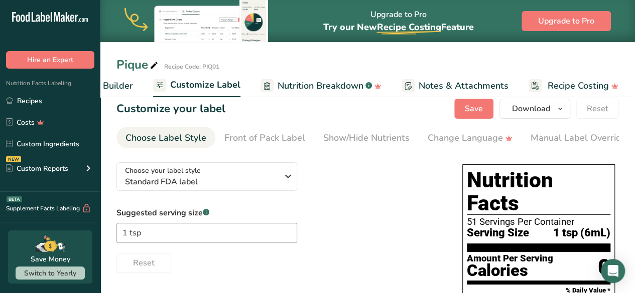
scroll to position [0, 0]
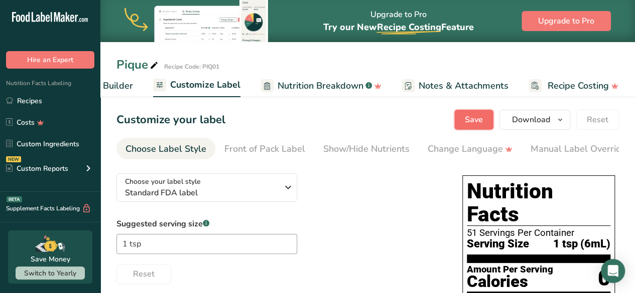
click at [473, 122] on span "Save" at bounding box center [474, 120] width 18 height 12
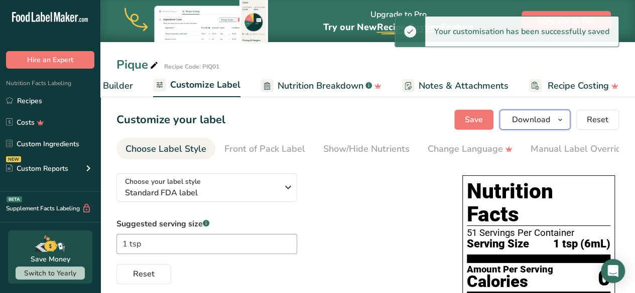
click at [558, 123] on icon "button" at bounding box center [560, 120] width 8 height 13
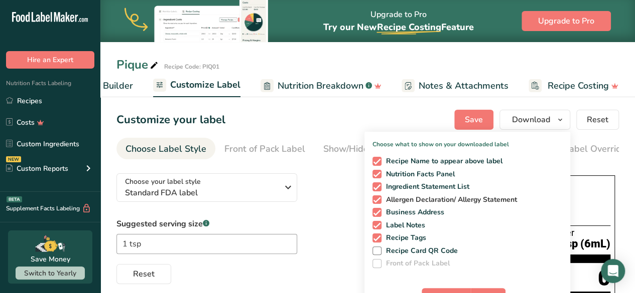
click at [377, 201] on span at bounding box center [376, 200] width 9 height 9
click at [377, 201] on input "Allergen Declaration/ Allergy Statement" at bounding box center [375, 200] width 7 height 7
click at [377, 201] on span at bounding box center [376, 200] width 9 height 9
click at [377, 201] on input "Allergen Declaration/ Allergy Statement" at bounding box center [375, 200] width 7 height 7
checkbox input "true"
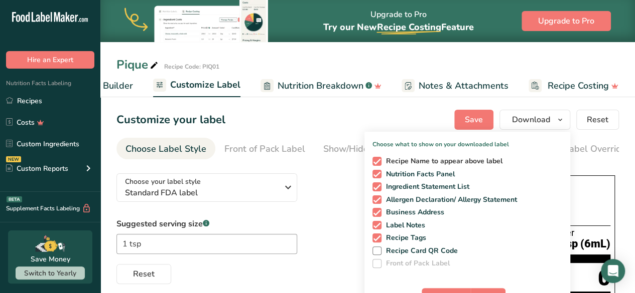
click at [378, 163] on span at bounding box center [376, 161] width 9 height 9
click at [378, 163] on input "Recipe Name to appear above label" at bounding box center [375, 161] width 7 height 7
click at [378, 163] on span at bounding box center [376, 161] width 9 height 9
click at [378, 163] on input "Recipe Name to appear above label" at bounding box center [375, 161] width 7 height 7
checkbox input "true"
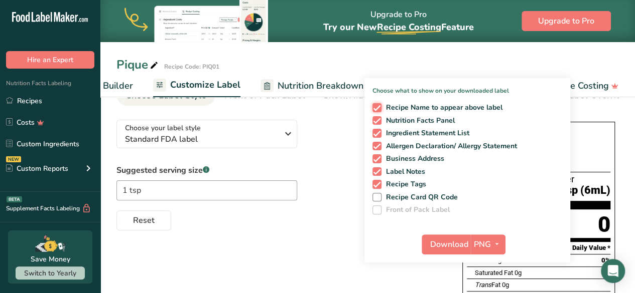
scroll to position [55, 0]
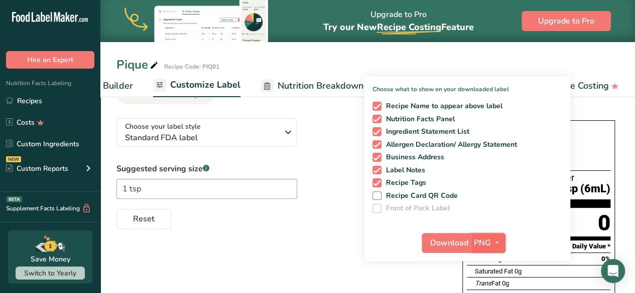
click at [491, 242] on span "button" at bounding box center [497, 243] width 12 height 12
click at [491, 261] on link "PNG" at bounding box center [489, 263] width 32 height 17
click at [459, 242] on span "Download" at bounding box center [449, 243] width 38 height 12
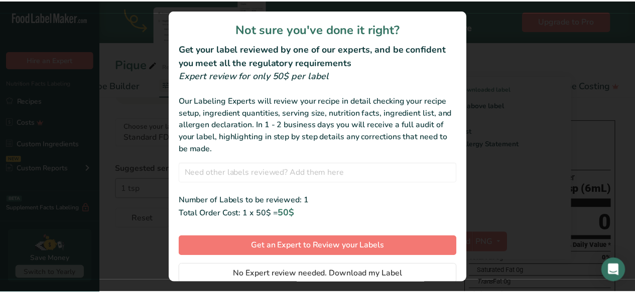
scroll to position [34, 0]
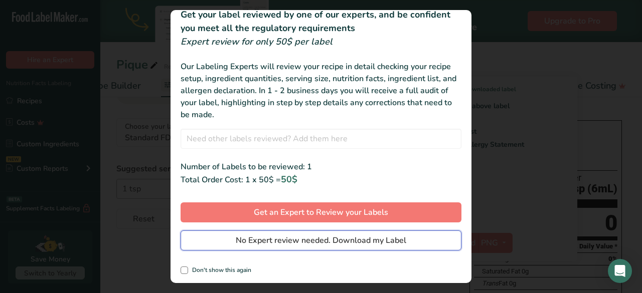
click at [350, 244] on span "No Expert review needed. Download my Label" at bounding box center [321, 241] width 171 height 12
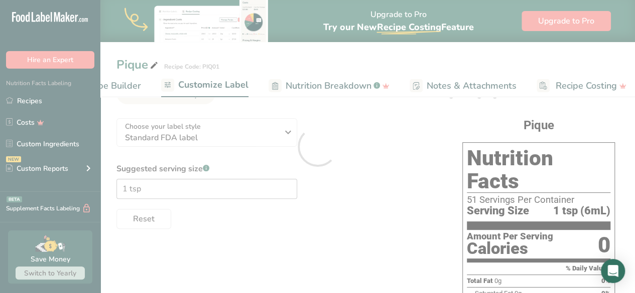
scroll to position [0, 0]
